Goal: Task Accomplishment & Management: Use online tool/utility

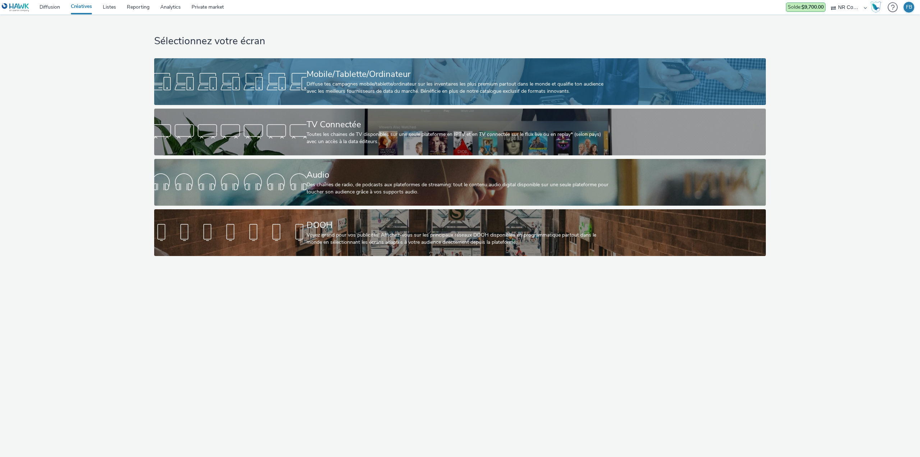
click at [264, 78] on div at bounding box center [230, 81] width 152 height 23
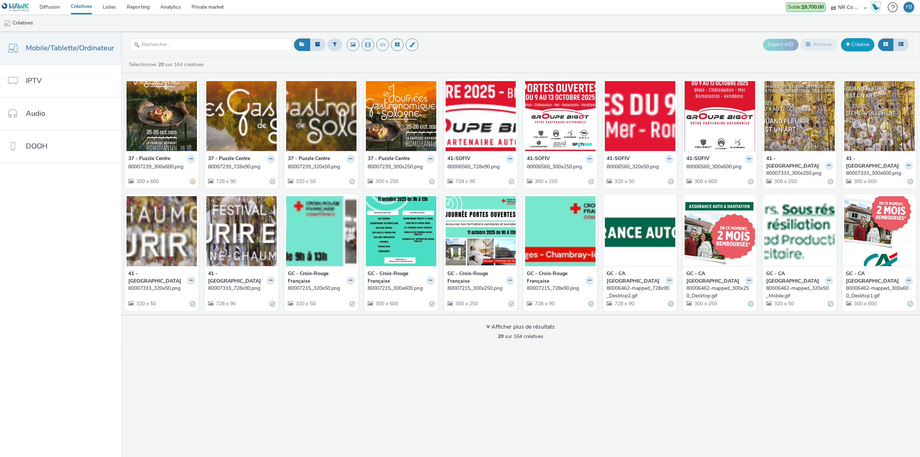
click at [858, 43] on link "Créative" at bounding box center [857, 44] width 33 height 13
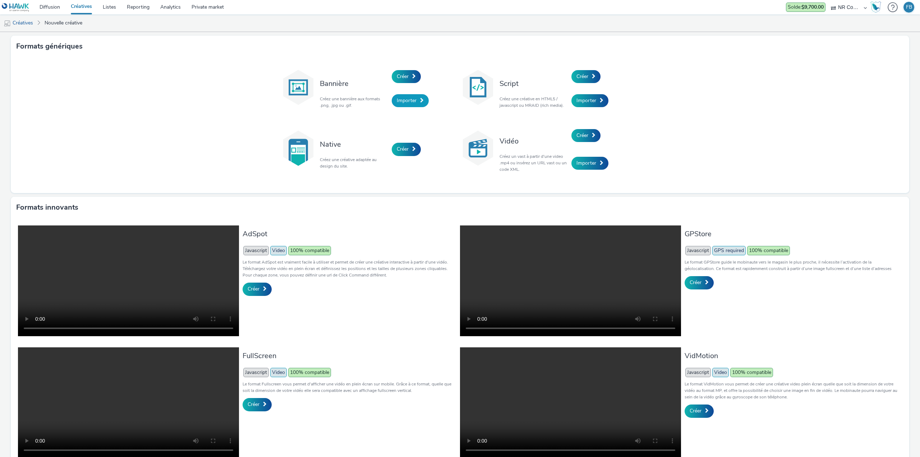
click at [412, 105] on link "Importer" at bounding box center [410, 100] width 37 height 13
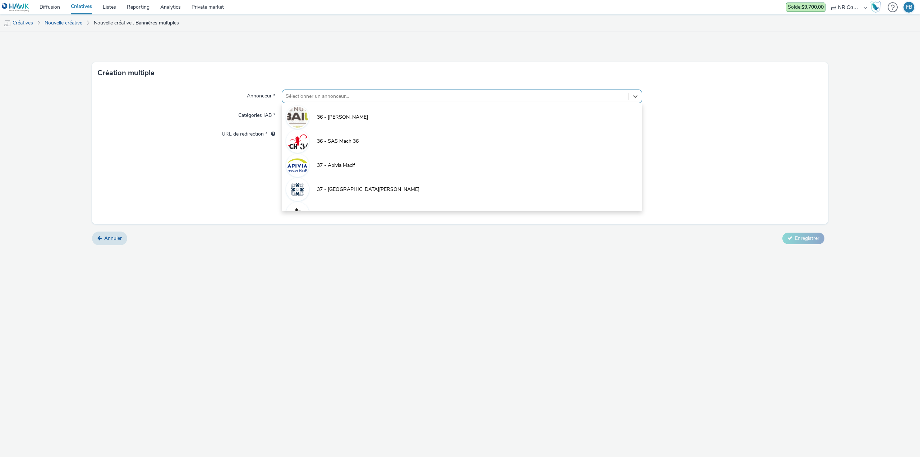
click at [356, 96] on div at bounding box center [455, 96] width 339 height 9
type input "sn"
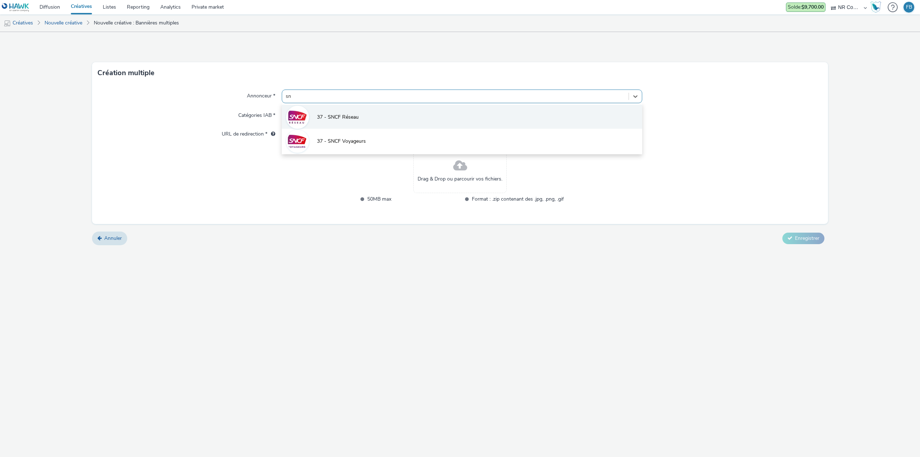
click at [349, 114] on span "37 - SNCF Réseau" at bounding box center [338, 117] width 42 height 7
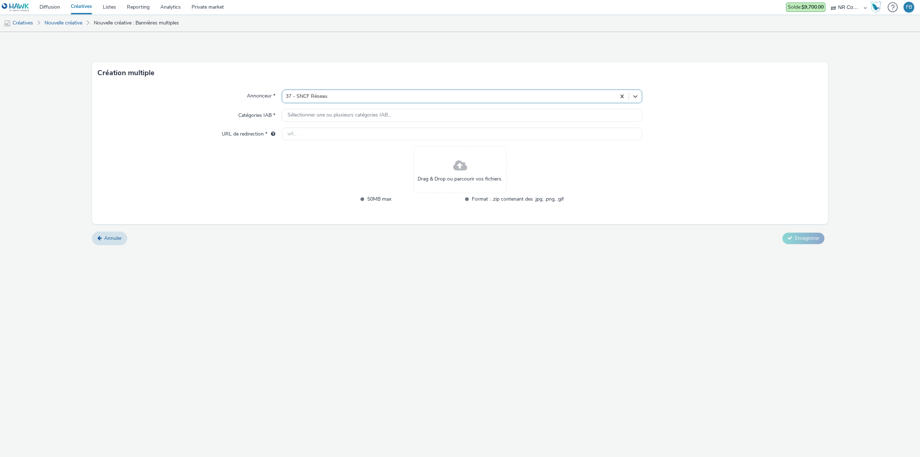
type input "[URL][DOMAIN_NAME]"
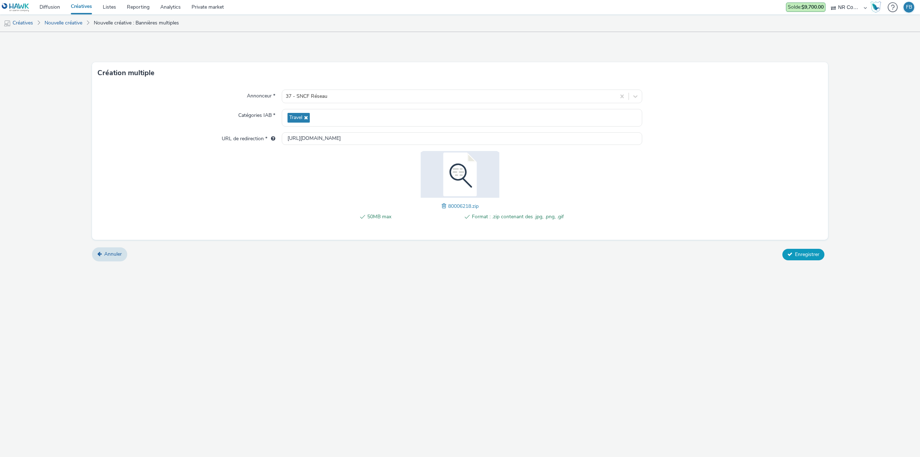
click at [803, 252] on span "Enregistrer" at bounding box center [807, 254] width 24 height 7
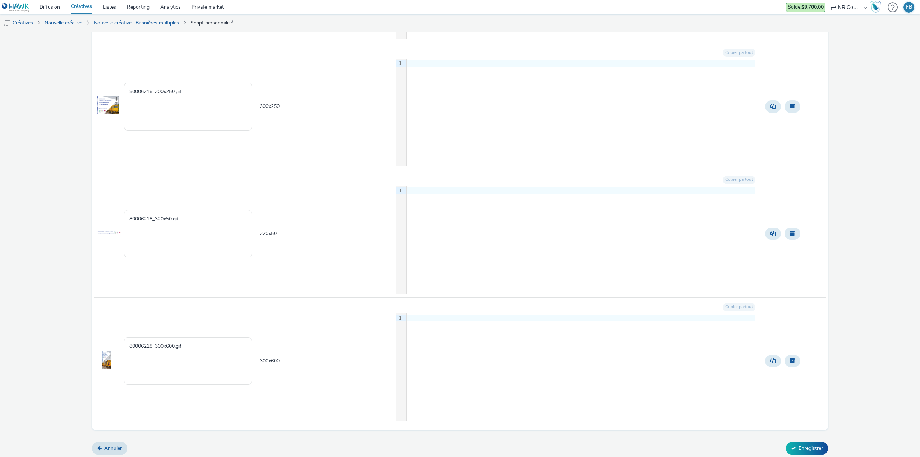
scroll to position [197, 0]
click at [797, 444] on button "Enregistrer" at bounding box center [807, 446] width 42 height 14
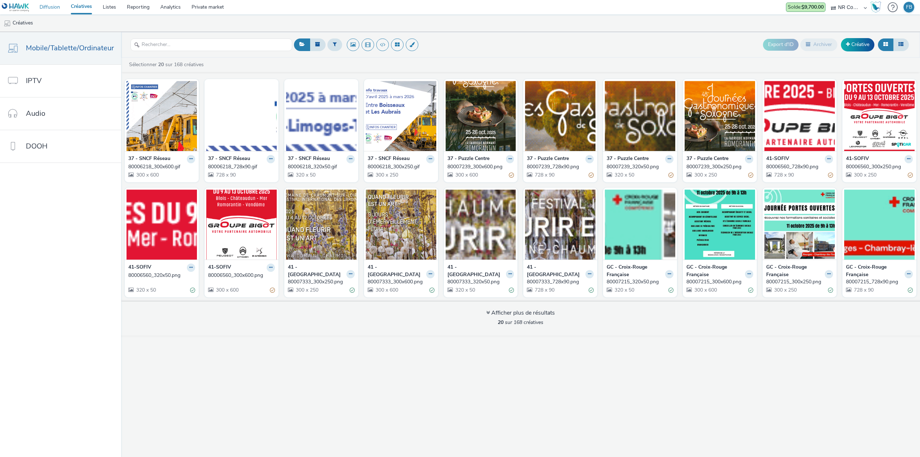
click at [55, 6] on link "Diffusion" at bounding box center [49, 7] width 31 height 14
